Goal: Information Seeking & Learning: Learn about a topic

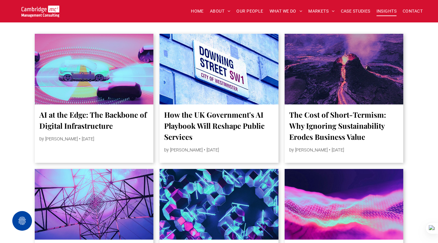
scroll to position [308, 0]
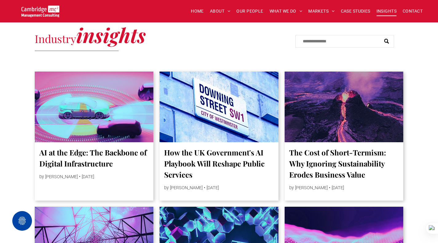
click at [299, 94] on div at bounding box center [344, 107] width 126 height 75
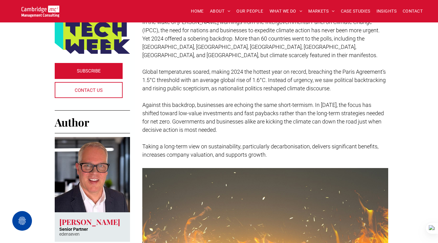
scroll to position [277, 0]
